Goal: Task Accomplishment & Management: Manage account settings

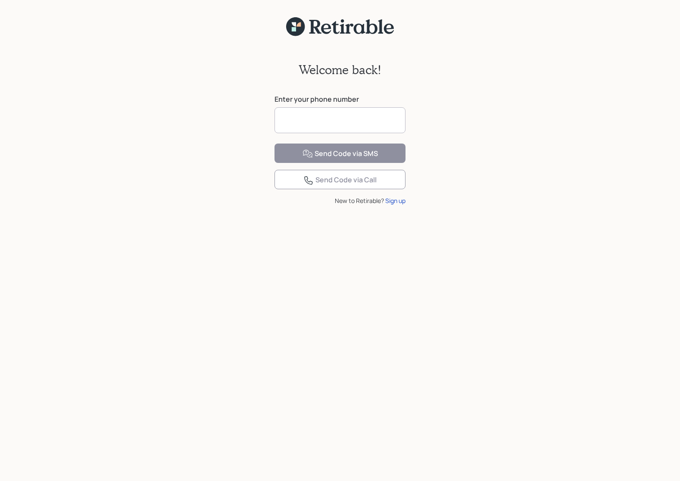
click at [312, 122] on input at bounding box center [340, 120] width 131 height 26
type input "**********"
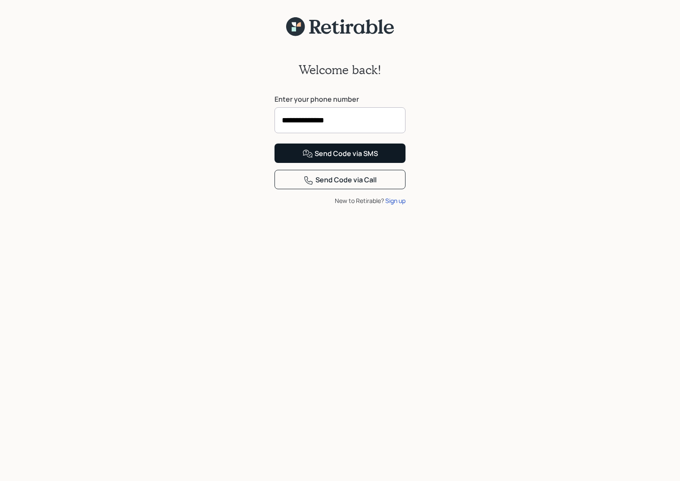
click at [332, 159] on div "Send Code via SMS" at bounding box center [340, 154] width 75 height 10
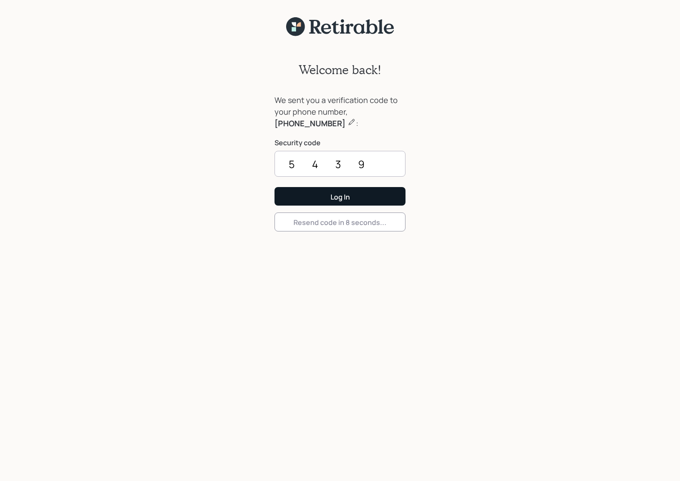
type input "5439"
click at [340, 196] on button "Log In" at bounding box center [340, 196] width 131 height 19
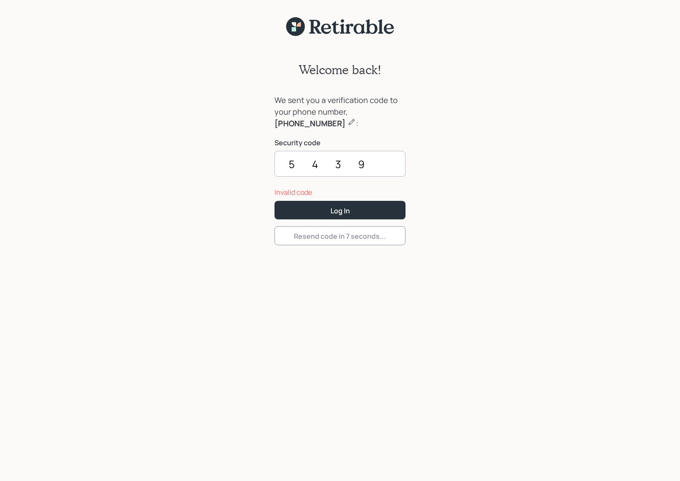
click at [327, 199] on div "We sent you a verification code to your phone number, [PHONE_NUMBER] : Security…" at bounding box center [340, 147] width 131 height 106
click at [329, 213] on button "Log In" at bounding box center [340, 210] width 131 height 19
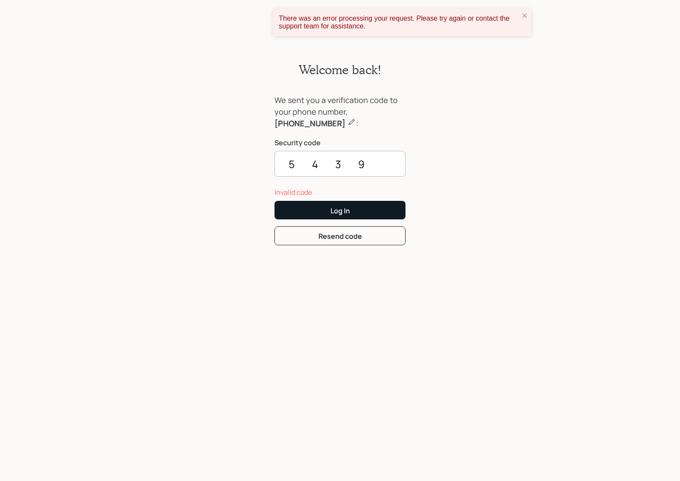
click at [329, 213] on button "Log In" at bounding box center [340, 210] width 131 height 19
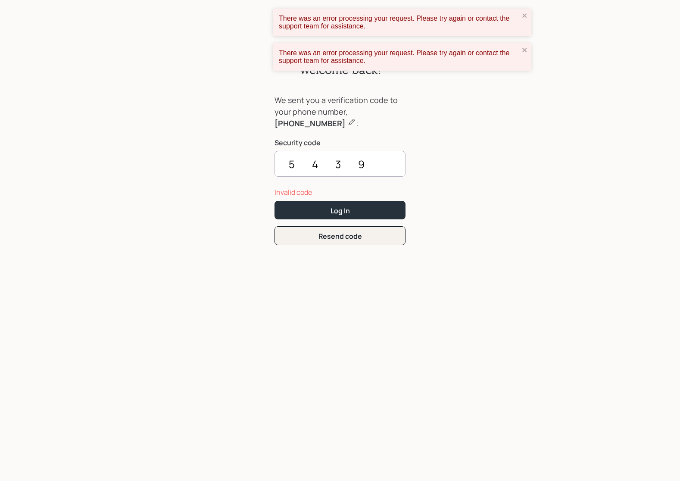
click at [338, 231] on button "Resend code" at bounding box center [340, 235] width 131 height 19
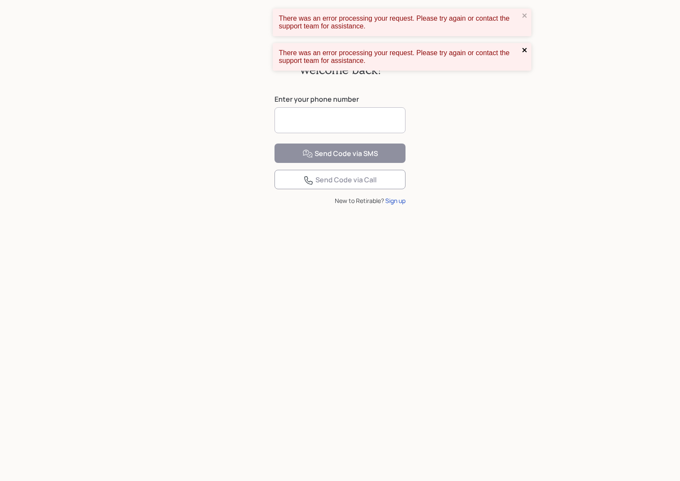
click at [525, 47] on icon "close" at bounding box center [525, 50] width 6 height 7
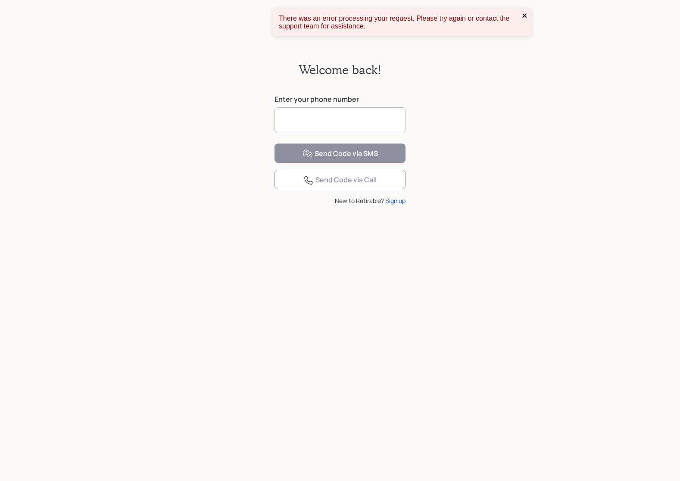
click at [526, 14] on icon "close" at bounding box center [524, 15] width 4 height 4
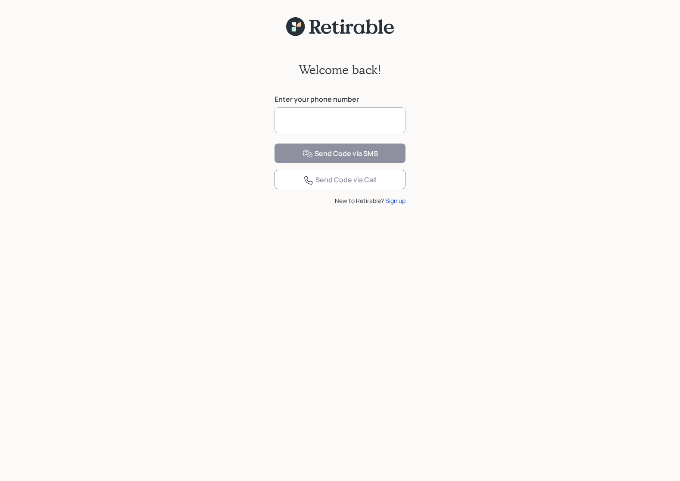
click at [288, 119] on input at bounding box center [340, 120] width 131 height 26
type input "**********"
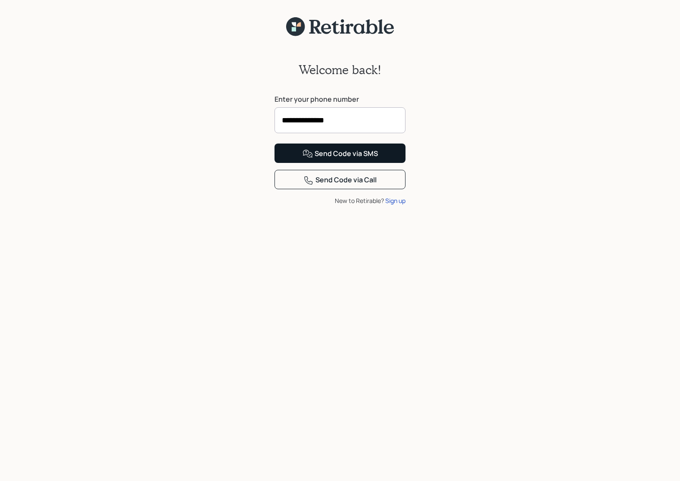
click at [334, 159] on div "Send Code via SMS" at bounding box center [340, 154] width 75 height 10
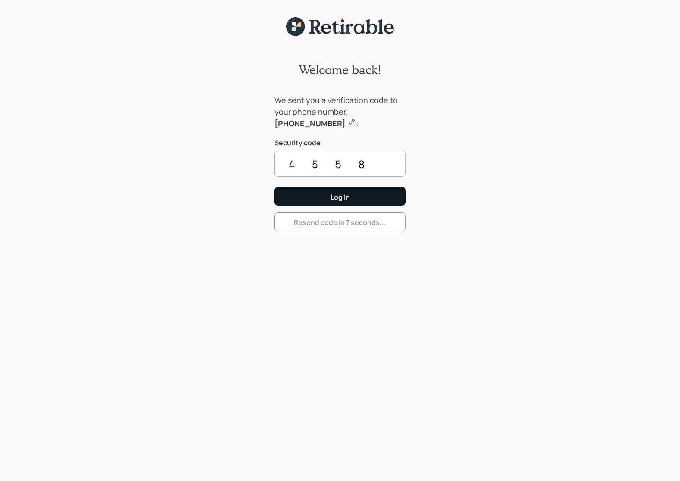
type input "4558"
click at [340, 196] on button "Log In" at bounding box center [340, 196] width 131 height 19
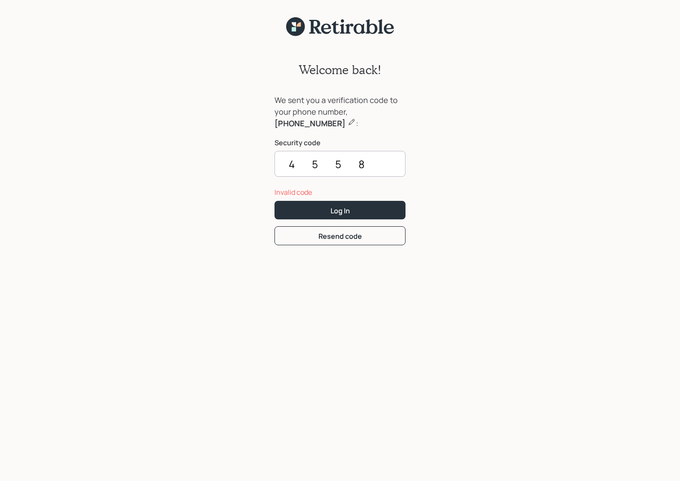
click at [347, 122] on icon at bounding box center [351, 122] width 9 height 9
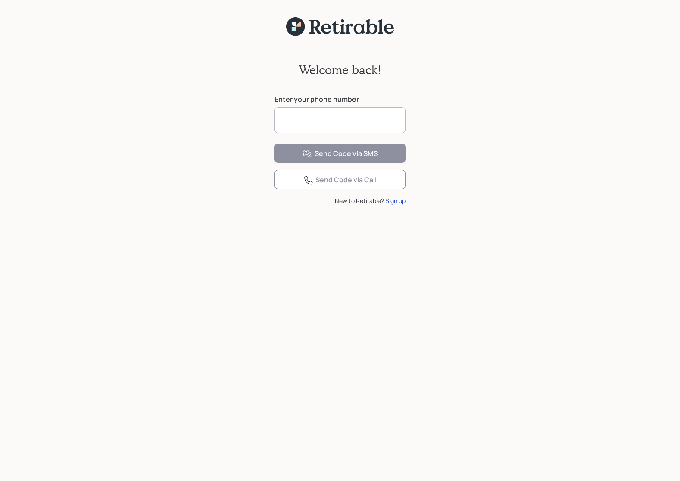
click at [332, 122] on input at bounding box center [340, 120] width 131 height 26
type input "**********"
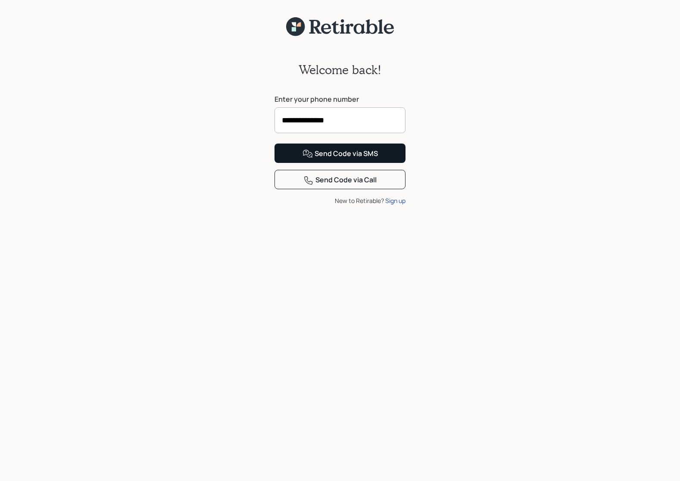
click at [339, 163] on button "Send Code via SMS" at bounding box center [340, 153] width 131 height 19
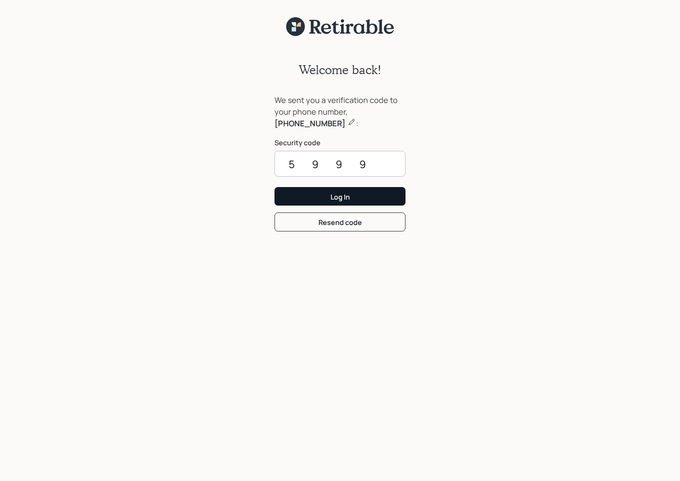
type input "5999"
click at [340, 196] on button "Log In" at bounding box center [340, 196] width 131 height 19
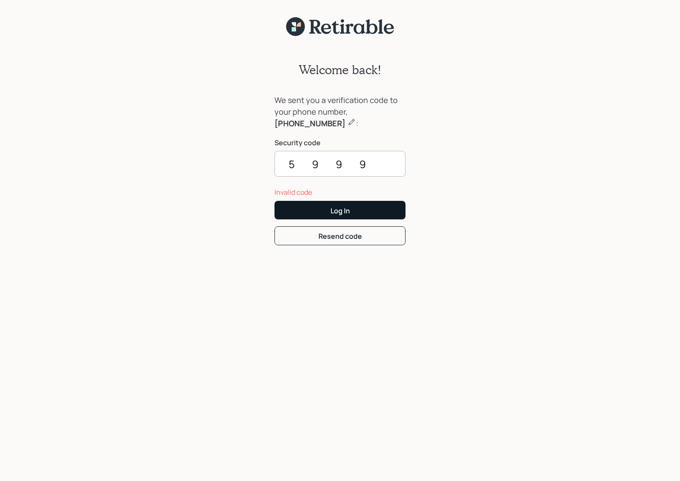
click at [328, 208] on button "Log In" at bounding box center [340, 210] width 131 height 19
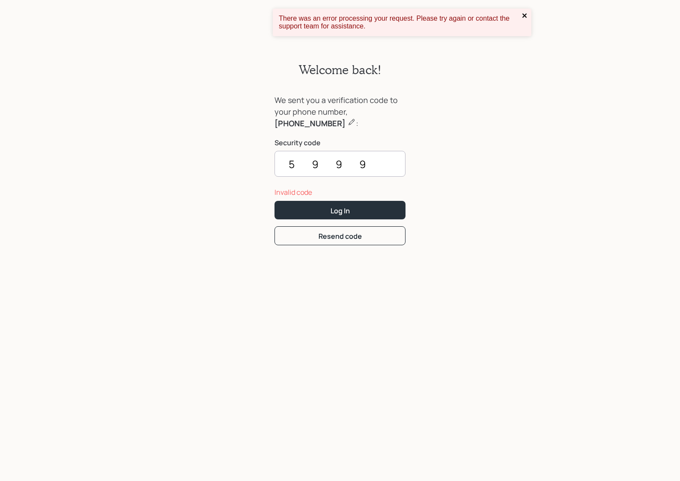
click at [525, 13] on icon "close" at bounding box center [525, 15] width 6 height 7
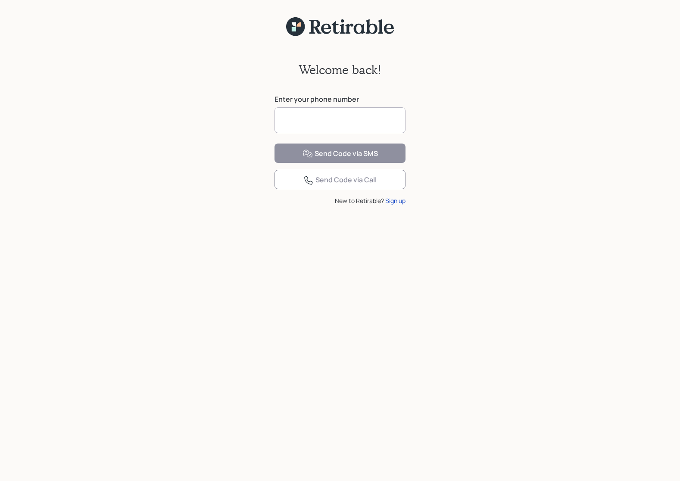
click at [294, 119] on input at bounding box center [340, 120] width 131 height 26
type input "**********"
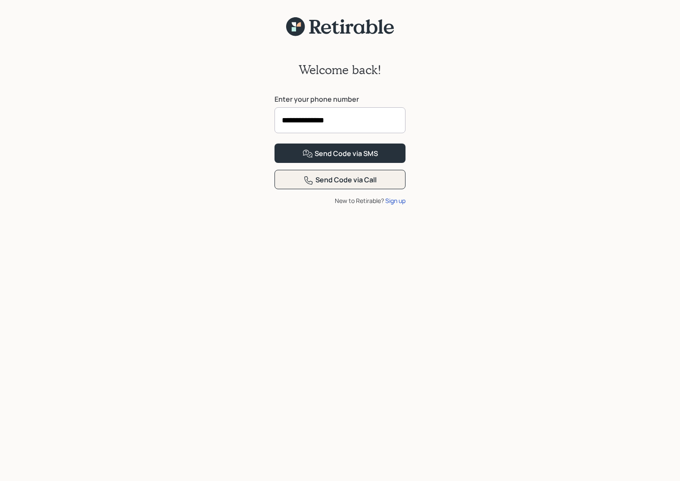
click at [350, 185] on div "Send Code via Call" at bounding box center [339, 180] width 73 height 10
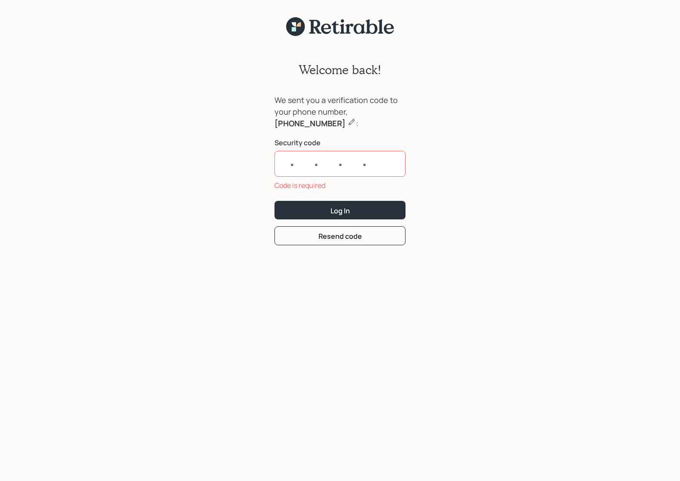
click at [347, 120] on icon at bounding box center [351, 122] width 9 height 9
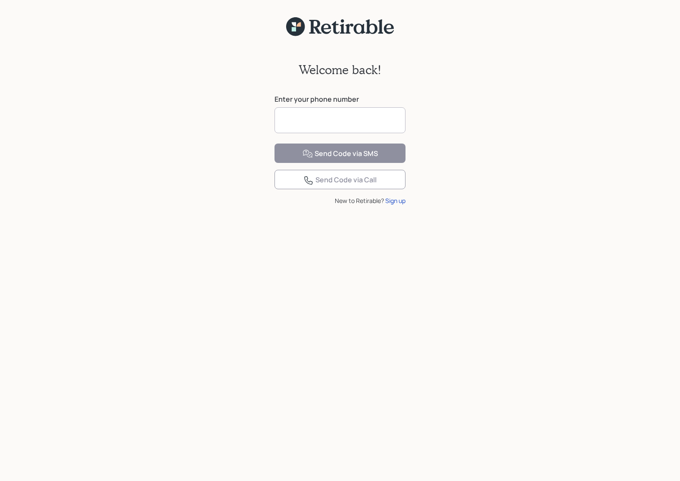
click at [312, 119] on input at bounding box center [340, 120] width 131 height 26
type input "**********"
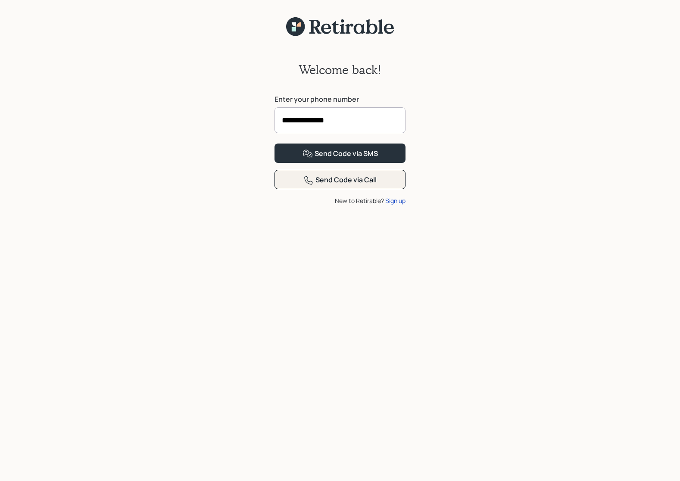
click at [349, 185] on div "Send Code via Call" at bounding box center [339, 180] width 73 height 10
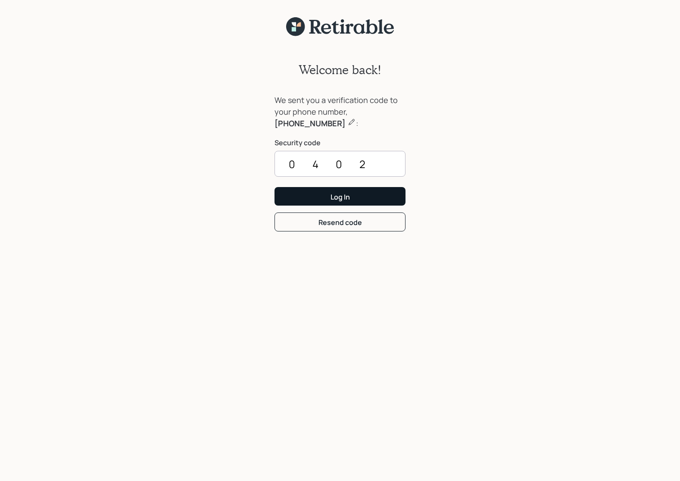
type input "0402"
click at [337, 195] on div "Log In" at bounding box center [340, 196] width 19 height 9
